Goal: Task Accomplishment & Management: Manage account settings

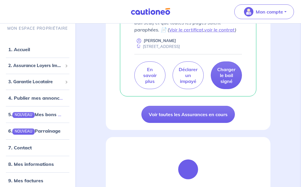
scroll to position [297, 0]
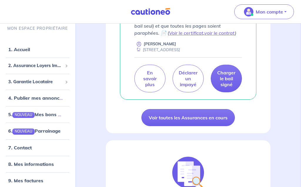
click at [158, 109] on link "Voir toutes les Assurances en cours" at bounding box center [187, 117] width 93 height 17
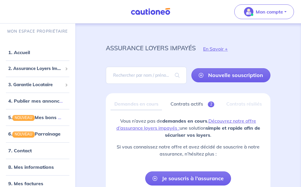
click at [25, 52] on link "1. Accueil" at bounding box center [19, 52] width 22 height 6
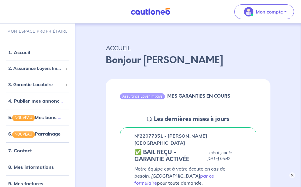
click at [290, 178] on button "×" at bounding box center [292, 175] width 6 height 6
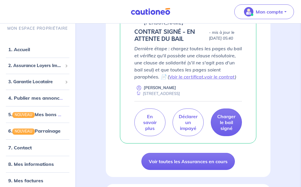
scroll to position [254, 0]
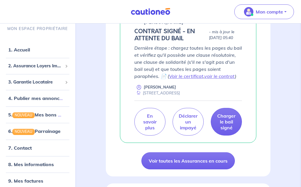
click at [156, 152] on link "Voir toutes les Assurances en cours" at bounding box center [187, 160] width 93 height 17
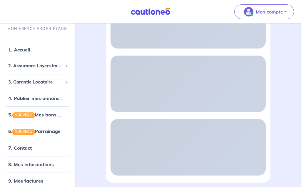
scroll to position [2, 0]
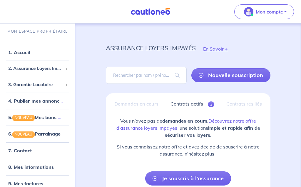
click at [22, 151] on link "7. Contact" at bounding box center [19, 150] width 23 height 6
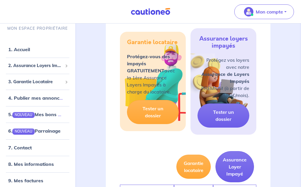
scroll to position [486, 0]
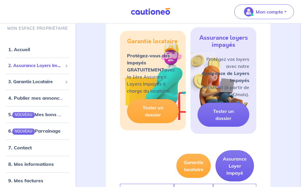
click at [33, 69] on span "2. Assurance Loyers Impayés" at bounding box center [35, 66] width 54 height 7
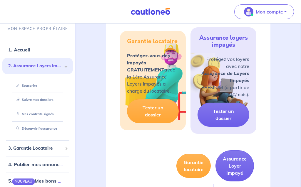
click at [37, 116] on link "Mes contrats signés" at bounding box center [34, 114] width 40 height 4
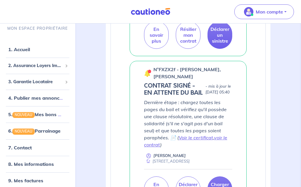
scroll to position [222, 0]
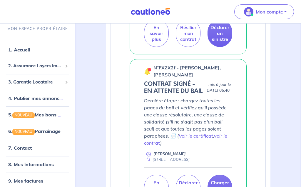
click at [36, 166] on link "8. Mes informations" at bounding box center [31, 164] width 46 height 6
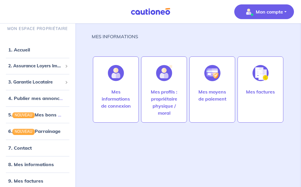
scroll to position [2, 0]
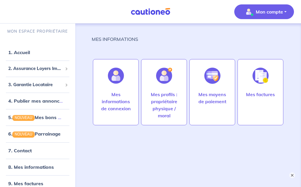
click at [258, 83] on img at bounding box center [260, 76] width 16 height 16
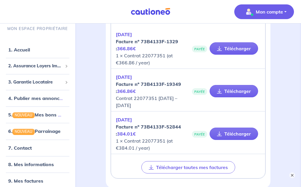
scroll to position [72, 0]
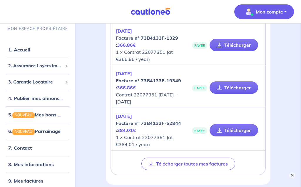
click at [222, 129] on link "Télécharger" at bounding box center [233, 130] width 48 height 12
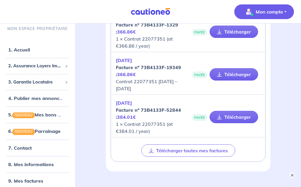
click at [292, 175] on button "×" at bounding box center [292, 175] width 6 height 6
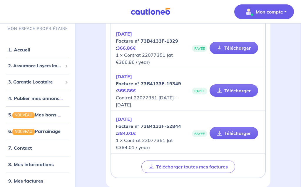
scroll to position [71, 0]
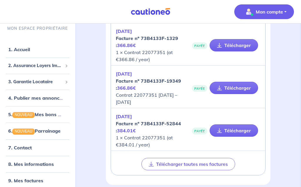
click at [131, 132] on em "384.01€" at bounding box center [126, 131] width 19 height 6
click at [234, 133] on link "Télécharger" at bounding box center [233, 130] width 48 height 12
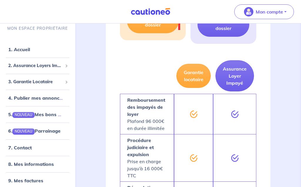
scroll to position [576, 0]
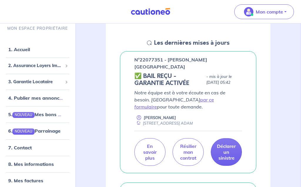
scroll to position [76, 0]
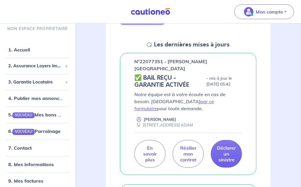
click at [29, 183] on link "9. Mes factures" at bounding box center [25, 180] width 35 height 6
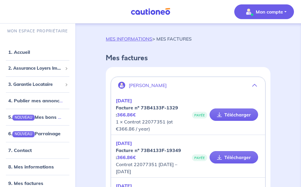
scroll to position [2, 0]
click at [30, 183] on link "9. Mes factures" at bounding box center [25, 183] width 35 height 6
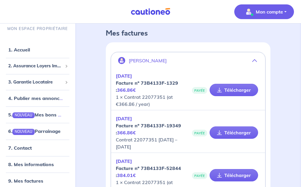
scroll to position [71, 0]
